Goal: Information Seeking & Learning: Learn about a topic

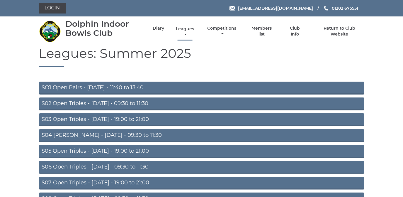
click at [185, 28] on link "Leagues" at bounding box center [184, 31] width 21 height 11
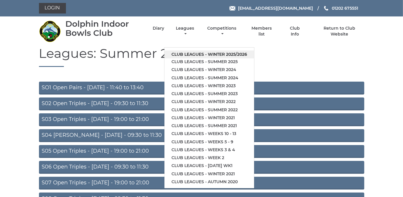
click at [183, 55] on link "Club leagues - Winter 2025/2026" at bounding box center [209, 54] width 90 height 8
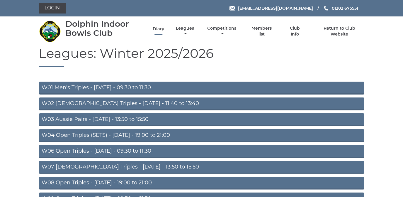
click at [157, 30] on link "Diary" at bounding box center [158, 29] width 11 height 6
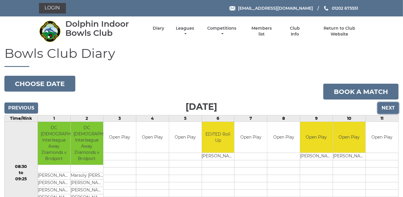
click at [389, 106] on input "Next" at bounding box center [388, 107] width 21 height 11
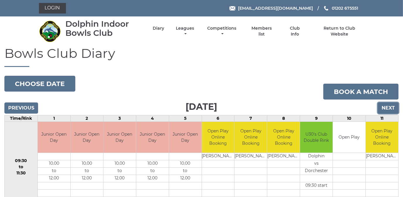
click at [389, 106] on input "Next" at bounding box center [388, 107] width 21 height 11
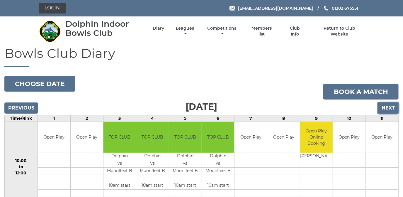
click at [389, 106] on input "Next" at bounding box center [388, 107] width 21 height 11
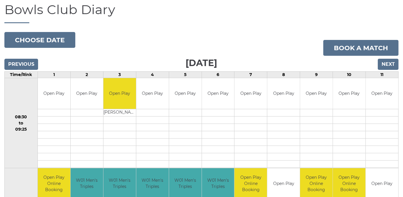
scroll to position [26, 0]
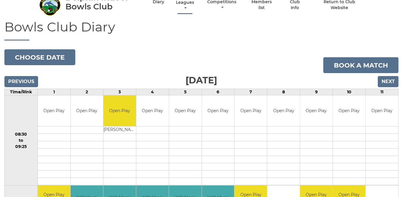
click at [185, 0] on link "Leagues" at bounding box center [184, 5] width 21 height 11
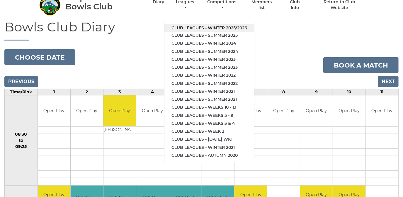
click at [181, 28] on link "Club leagues - Winter 2025/2026" at bounding box center [209, 28] width 90 height 8
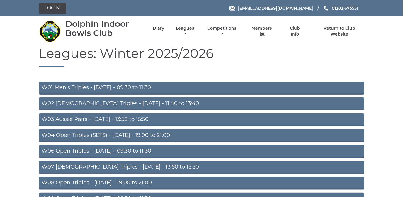
scroll to position [186, 0]
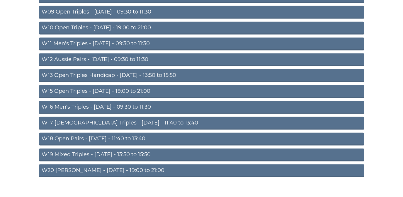
click at [137, 169] on link "W20 Aussie Pairs - Friday - 19:00 to 21:00" at bounding box center [201, 170] width 325 height 13
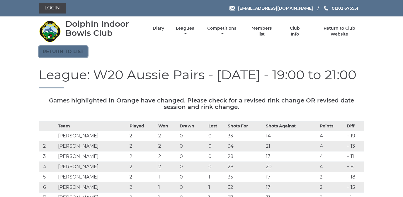
click at [57, 51] on link "Return to list" at bounding box center [63, 51] width 49 height 11
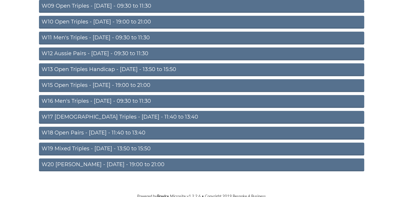
scroll to position [192, 0]
click at [100, 51] on link "W12 Aussie Pairs - [DATE] - 09:30 to 11:30" at bounding box center [201, 53] width 325 height 13
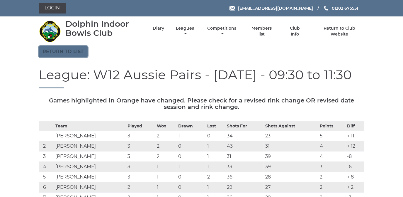
click at [70, 52] on link "Return to list" at bounding box center [63, 51] width 49 height 11
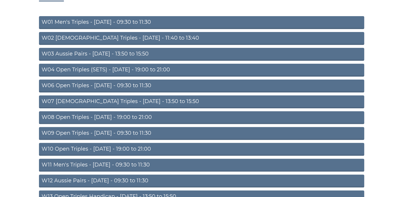
scroll to position [53, 0]
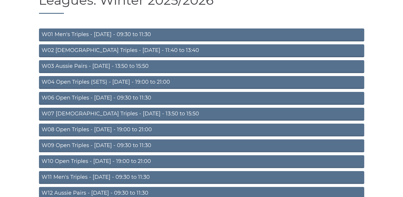
click at [73, 64] on link "W03 Aussie Pairs - [DATE] - 13:50 to 15:50" at bounding box center [201, 66] width 325 height 13
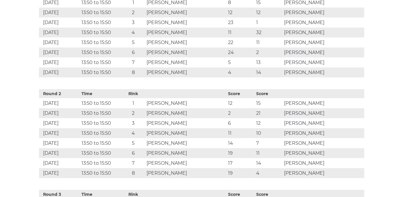
scroll to position [346, 0]
